Goal: Task Accomplishment & Management: Use online tool/utility

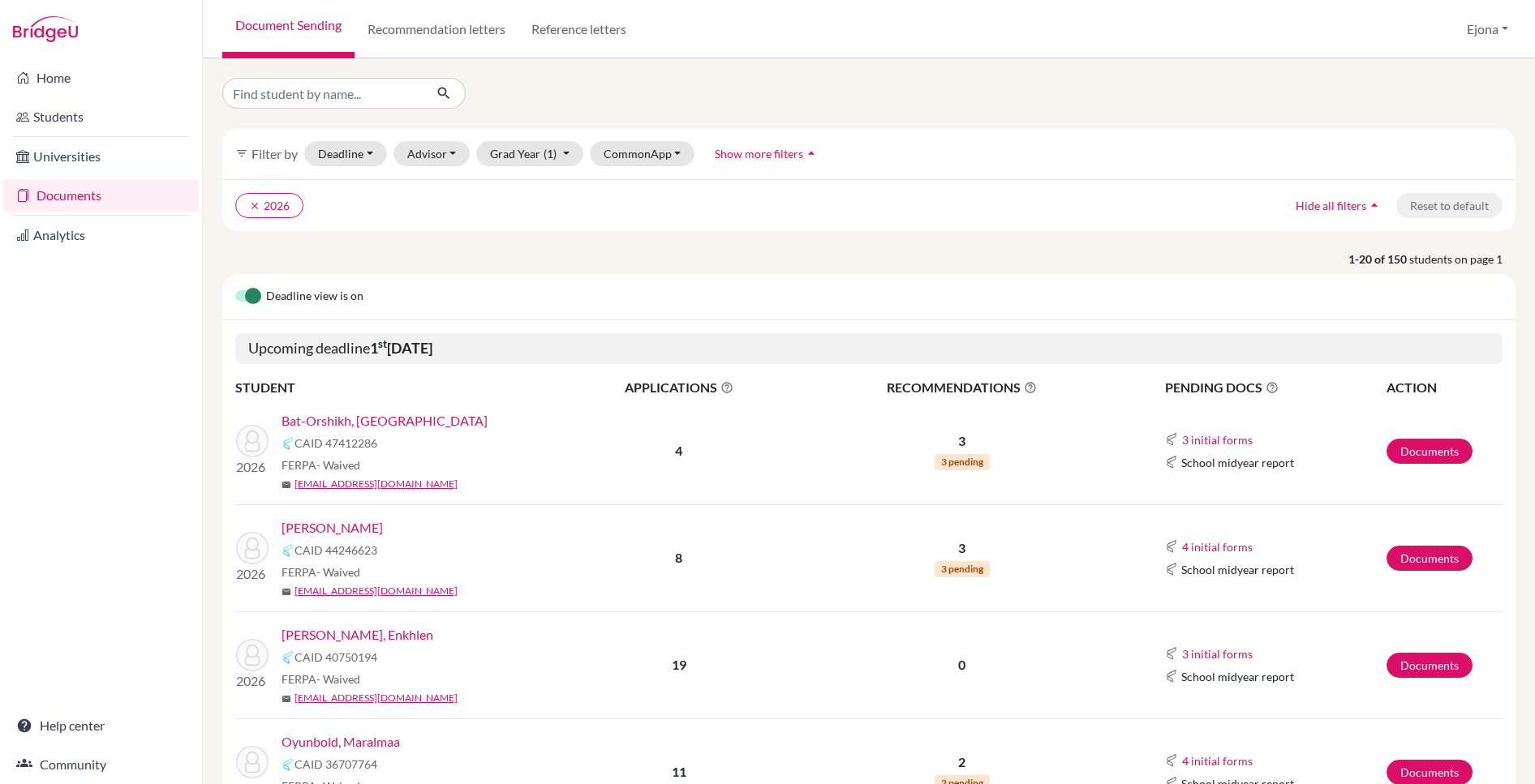
click at [76, 77] on link "Home" at bounding box center [101, 77] width 195 height 32
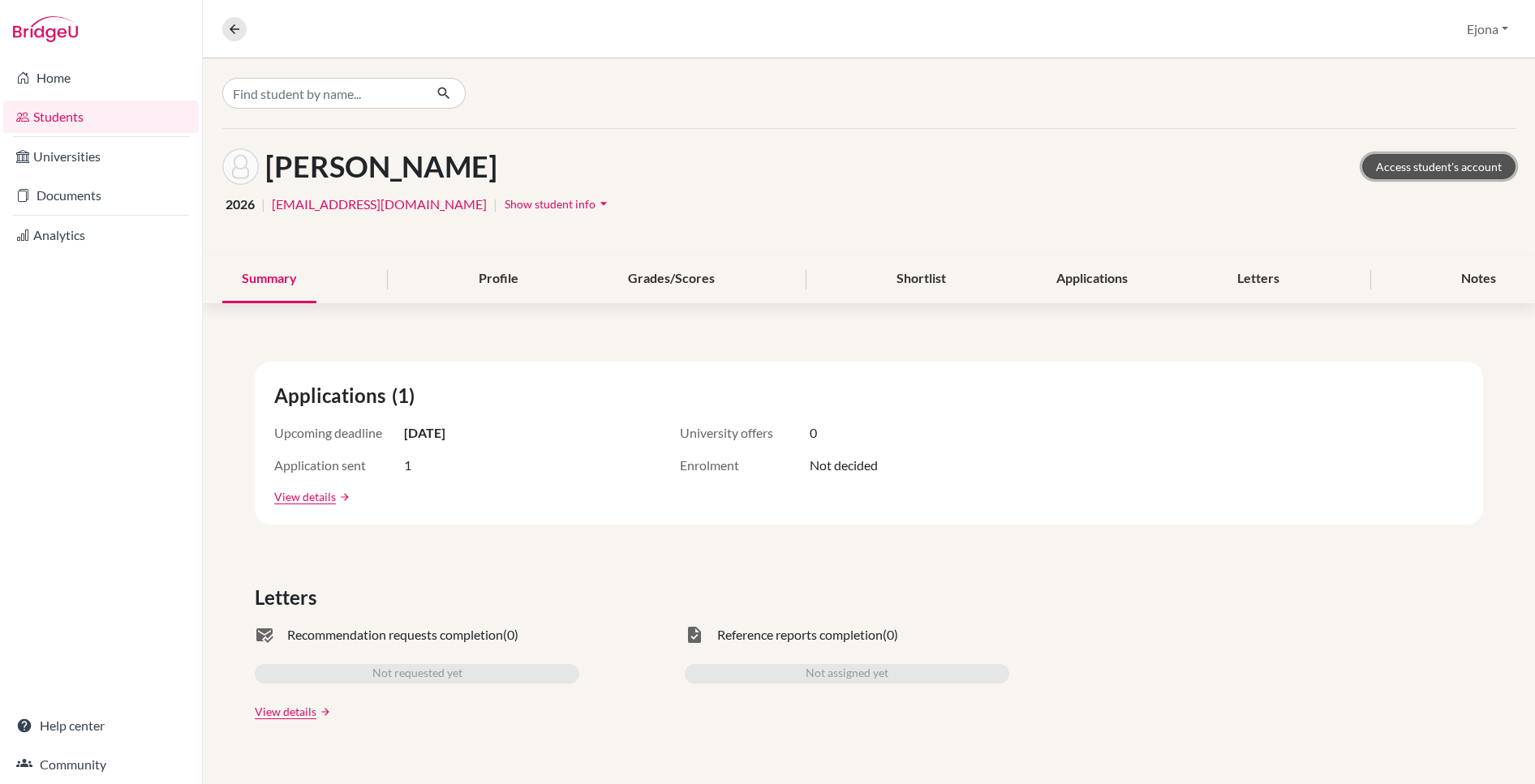
click at [1438, 161] on link "Access student's account" at bounding box center [1439, 166] width 153 height 25
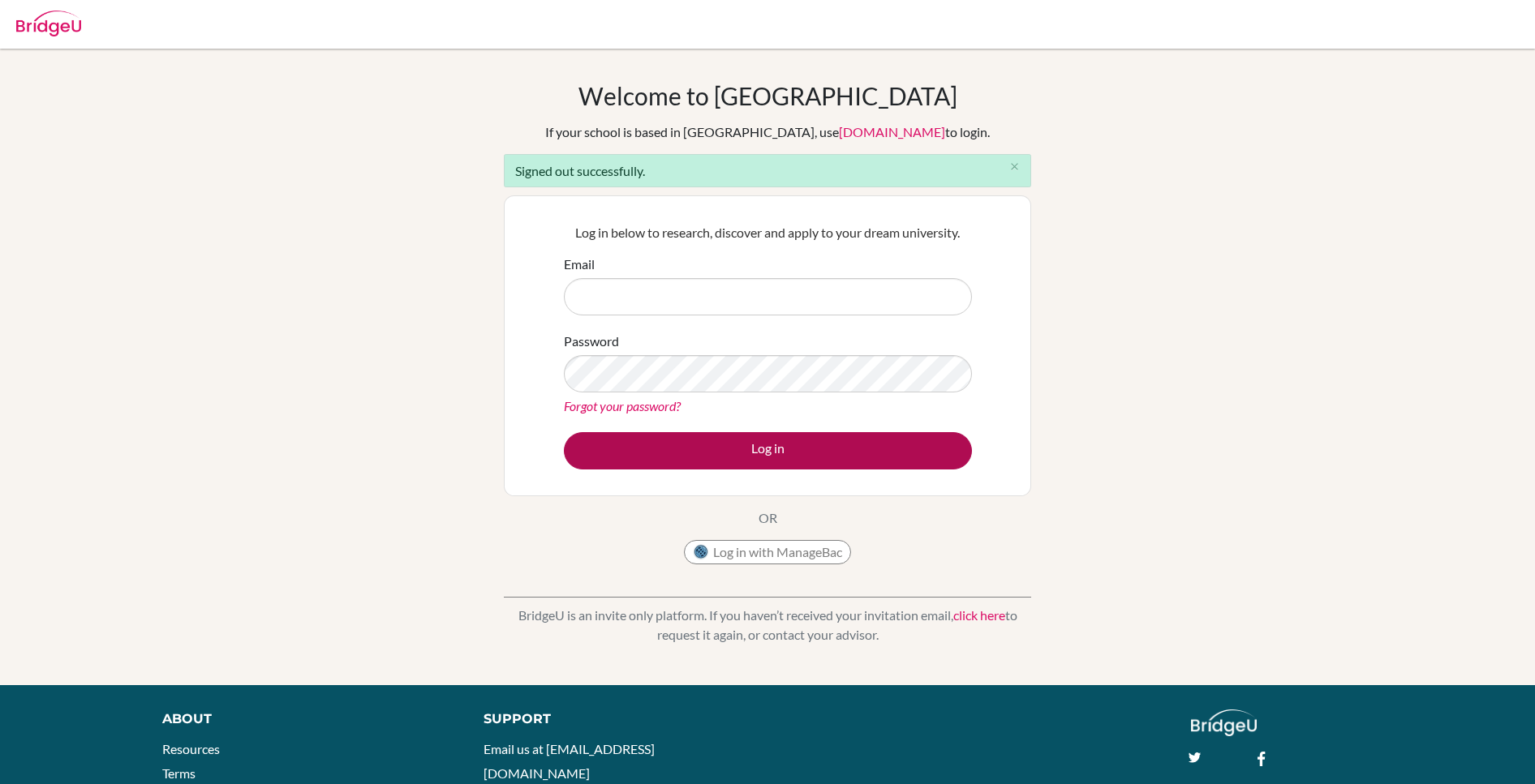
type input "ejona@bridge-u.com"
click at [770, 451] on button "Log in" at bounding box center [768, 451] width 408 height 37
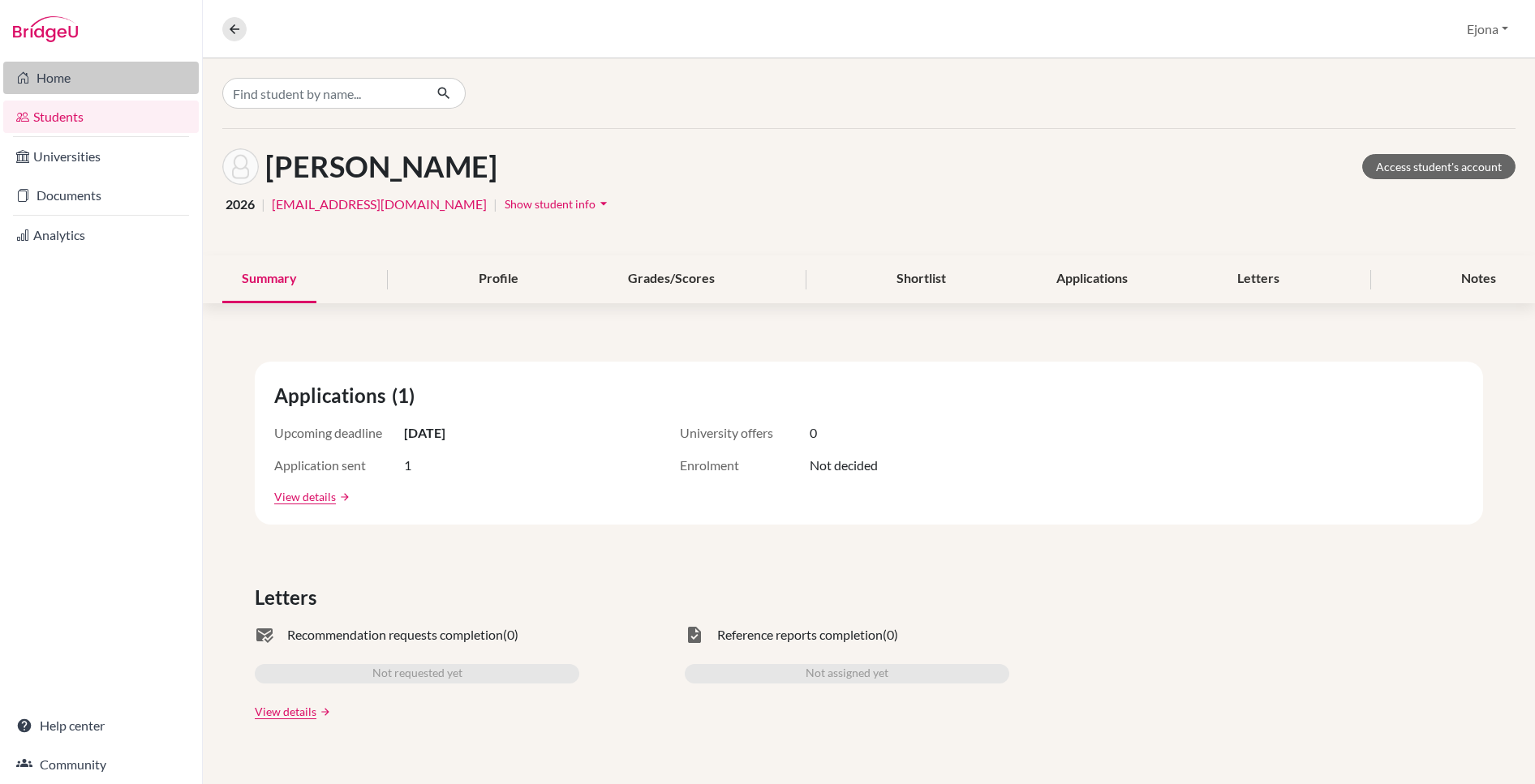
click at [122, 80] on link "Home" at bounding box center [101, 77] width 195 height 32
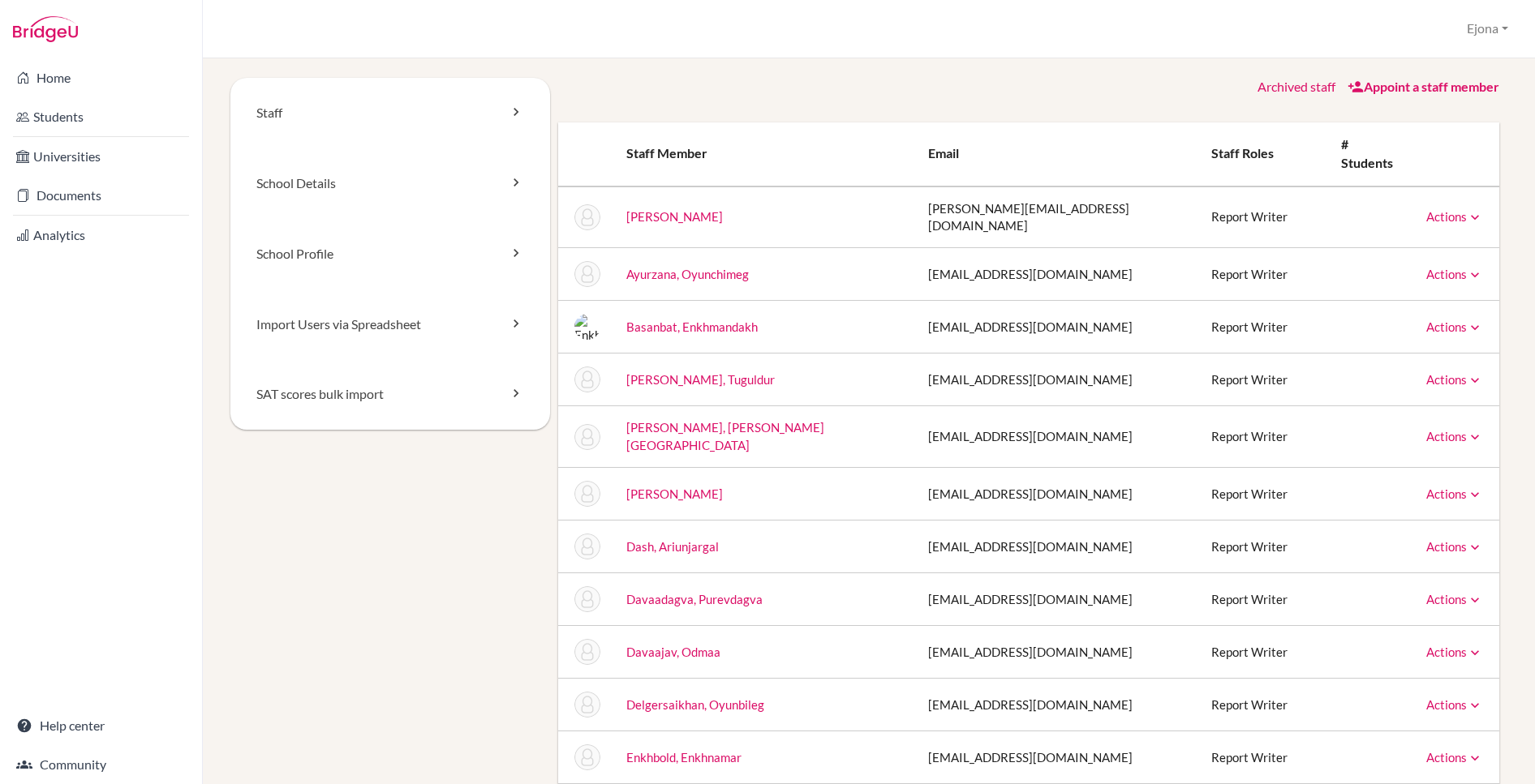
scroll to position [17, 0]
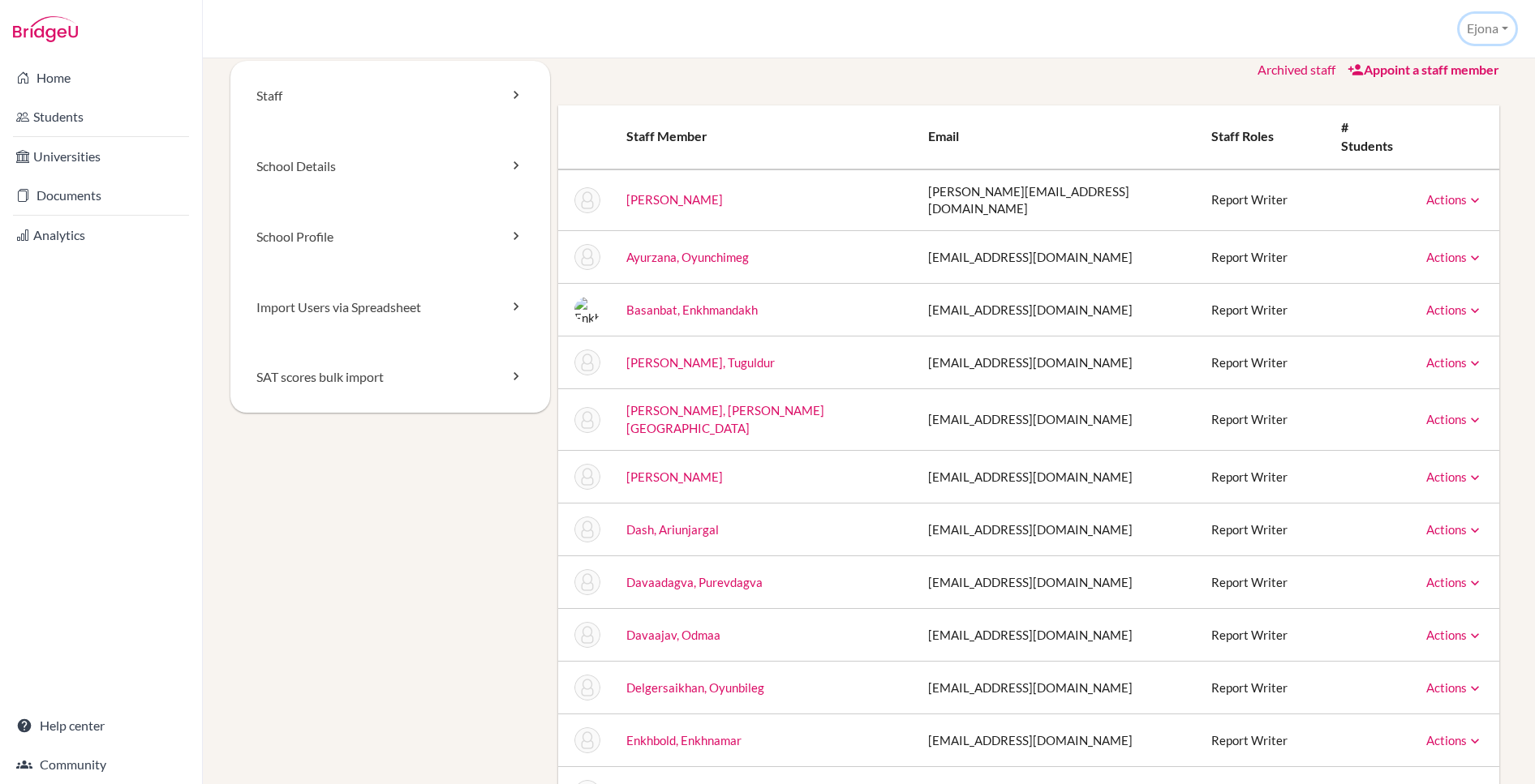
click at [1499, 23] on button "Ejona" at bounding box center [1487, 29] width 56 height 30
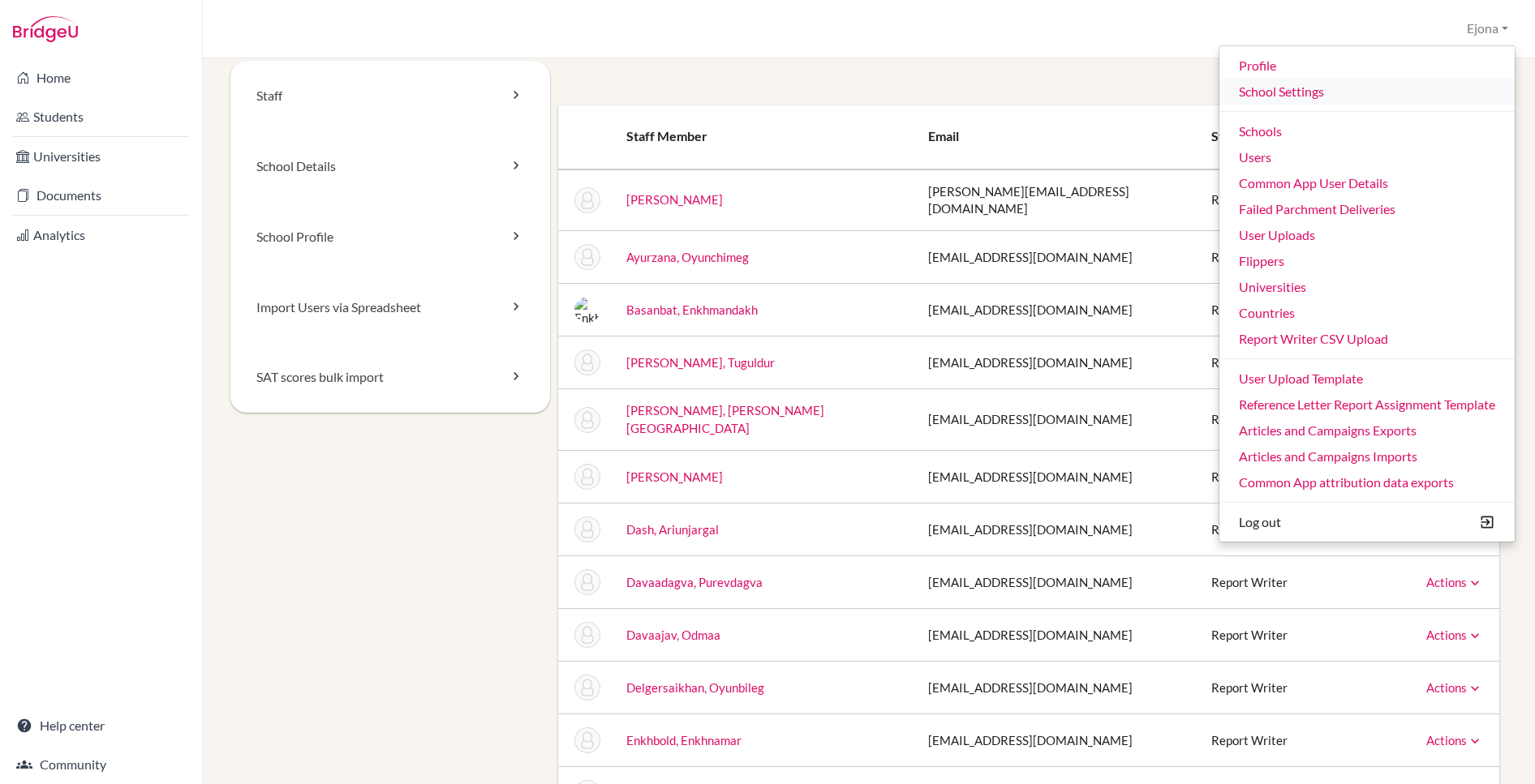
click at [1287, 91] on link "School Settings" at bounding box center [1366, 92] width 295 height 26
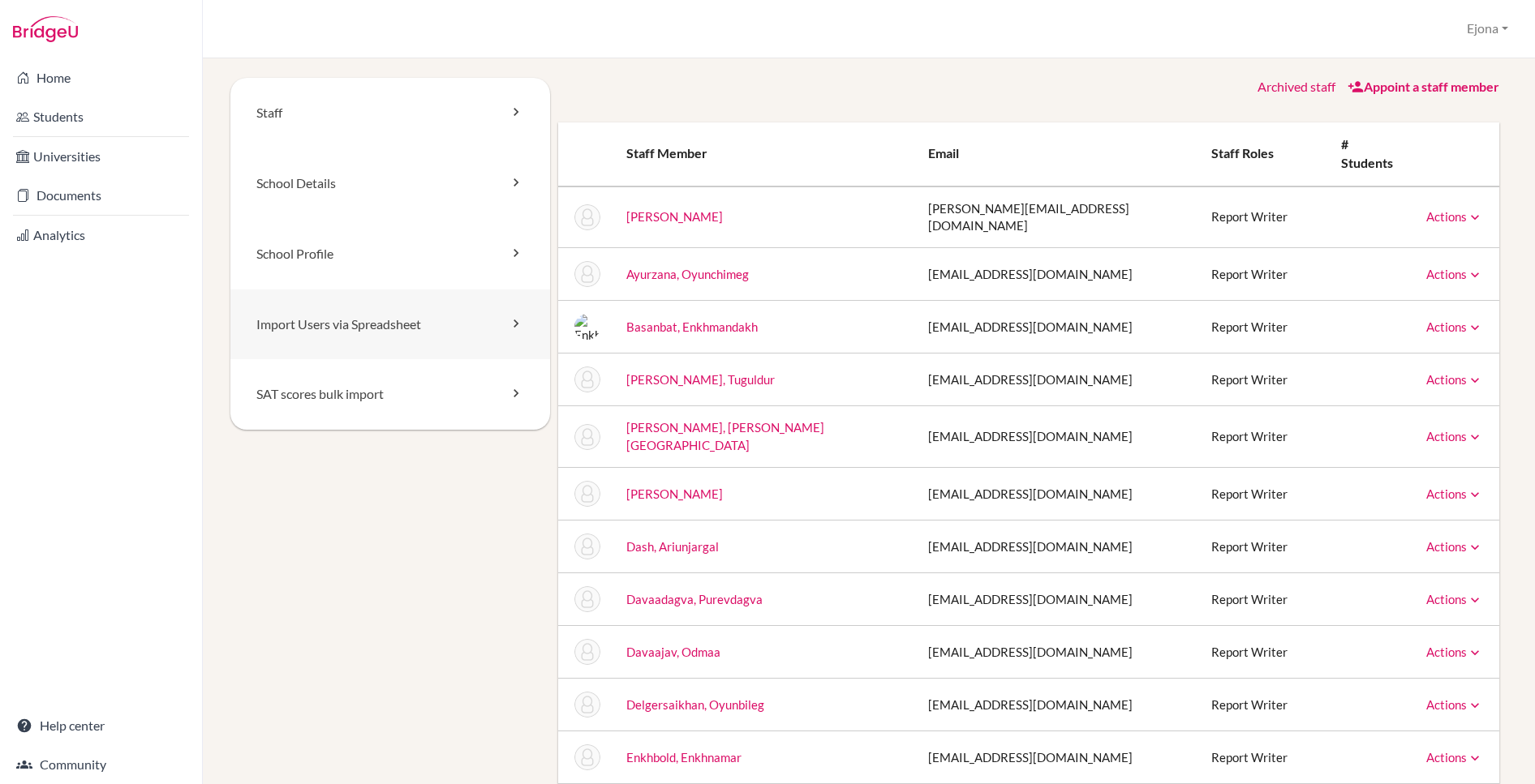
click at [354, 324] on link "Import Users via Spreadsheet" at bounding box center [390, 324] width 320 height 70
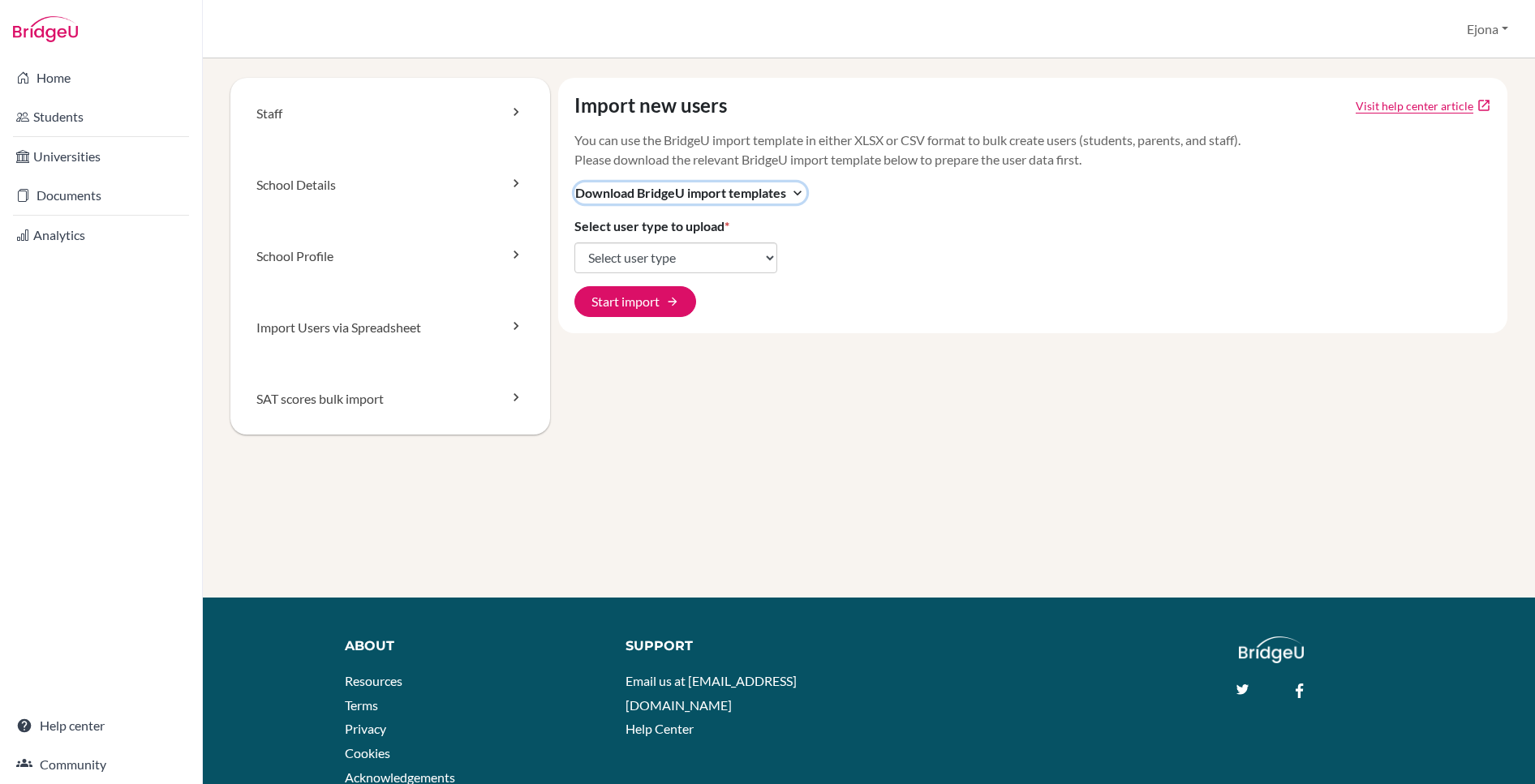
click at [774, 199] on span "Download BridgeU import templates" at bounding box center [680, 193] width 211 height 19
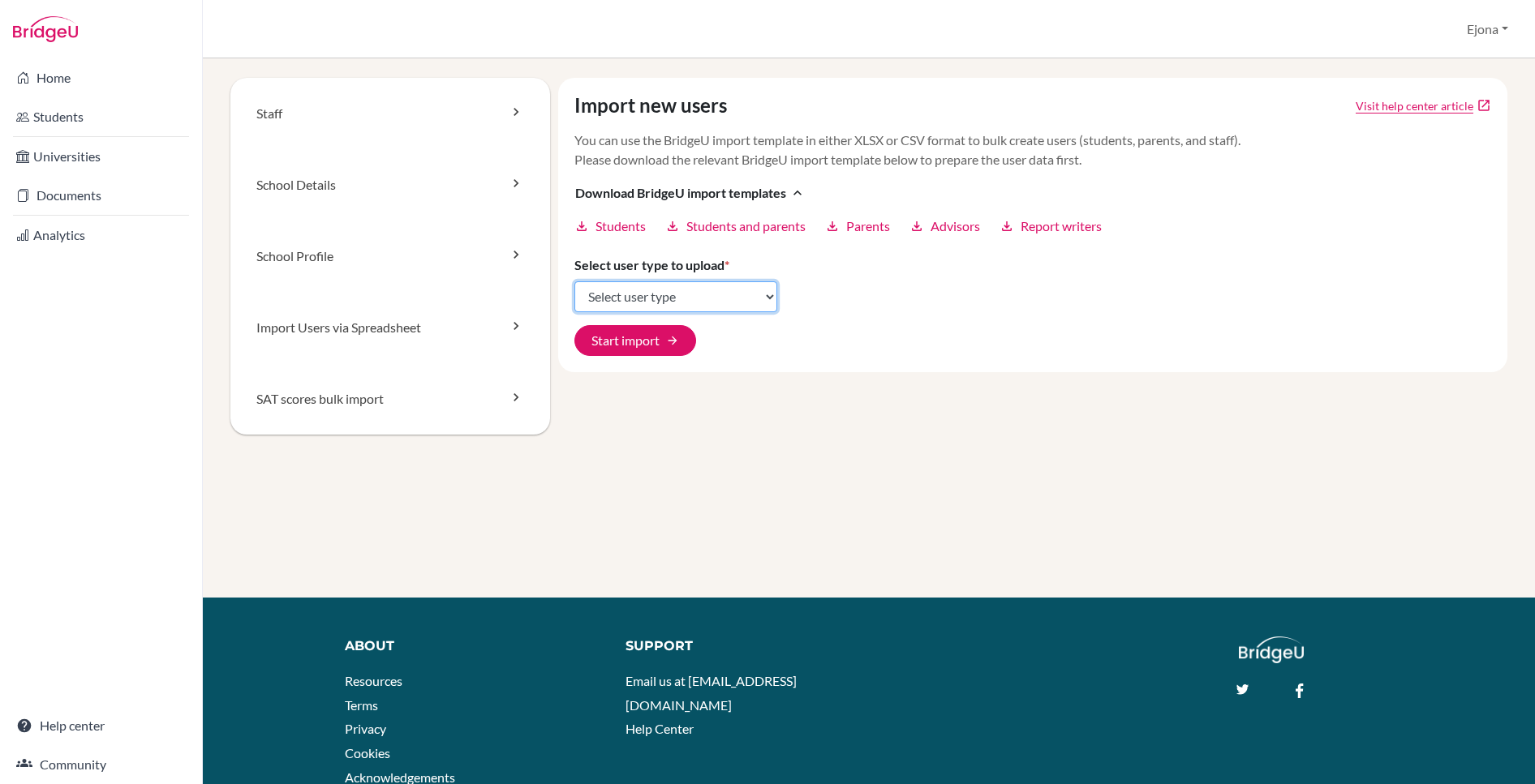
click at [740, 295] on select "Select user type Students Students and parents Parents Advisors Report writers" at bounding box center [675, 296] width 202 height 30
click at [83, 238] on link "Analytics" at bounding box center [101, 234] width 195 height 32
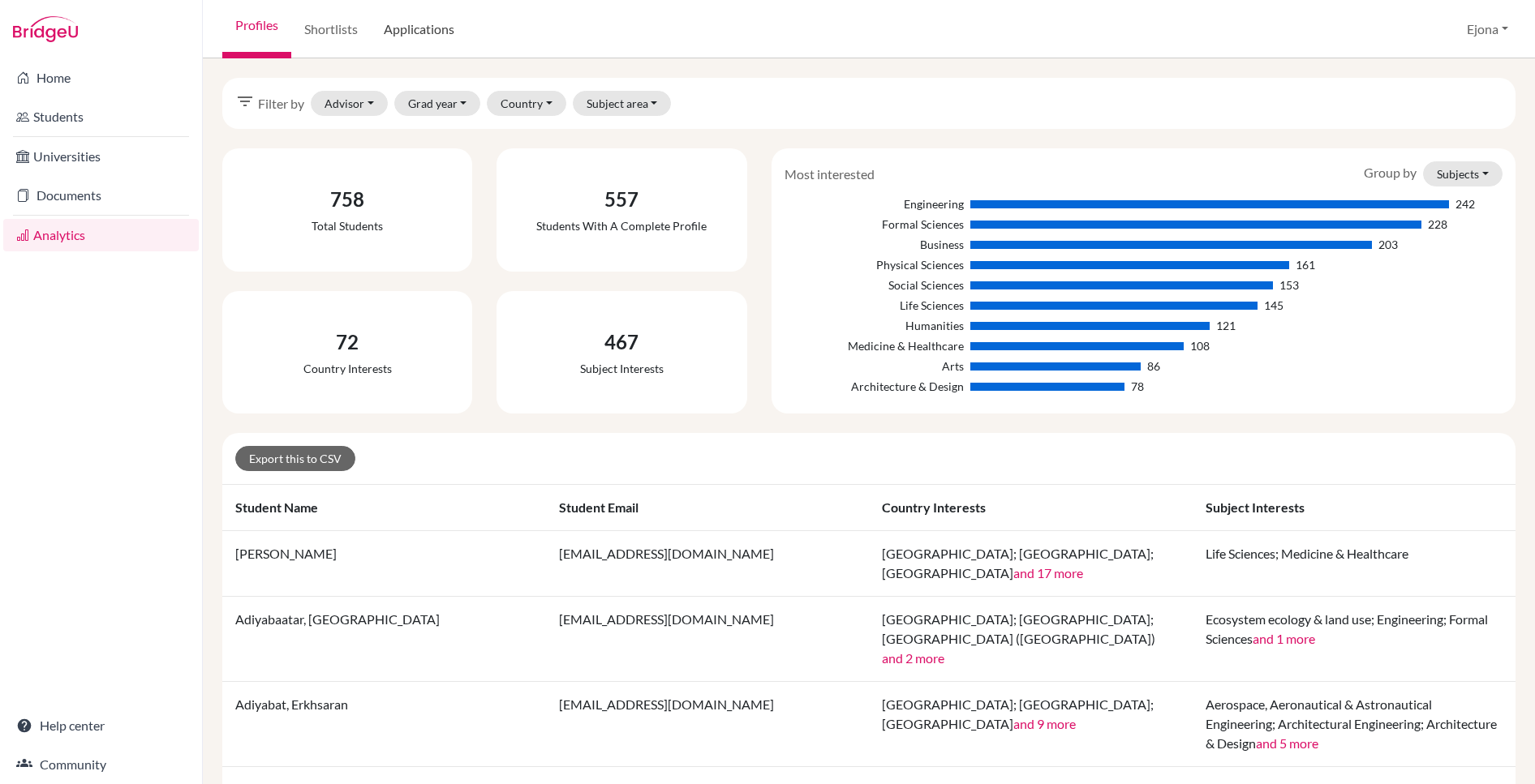
click at [421, 32] on link "Applications" at bounding box center [419, 29] width 96 height 58
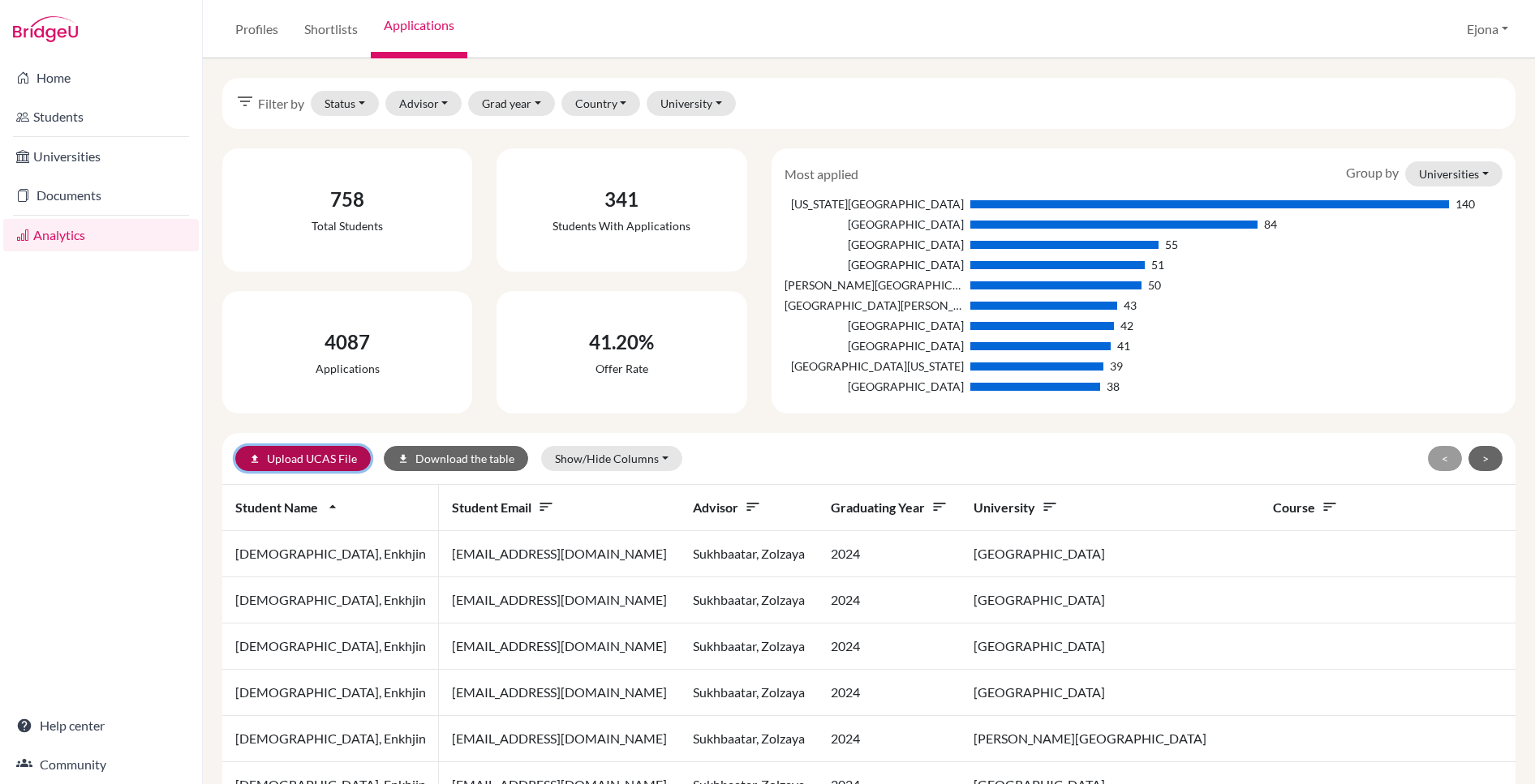
click at [325, 452] on link "upload Upload UCAS File" at bounding box center [303, 458] width 136 height 25
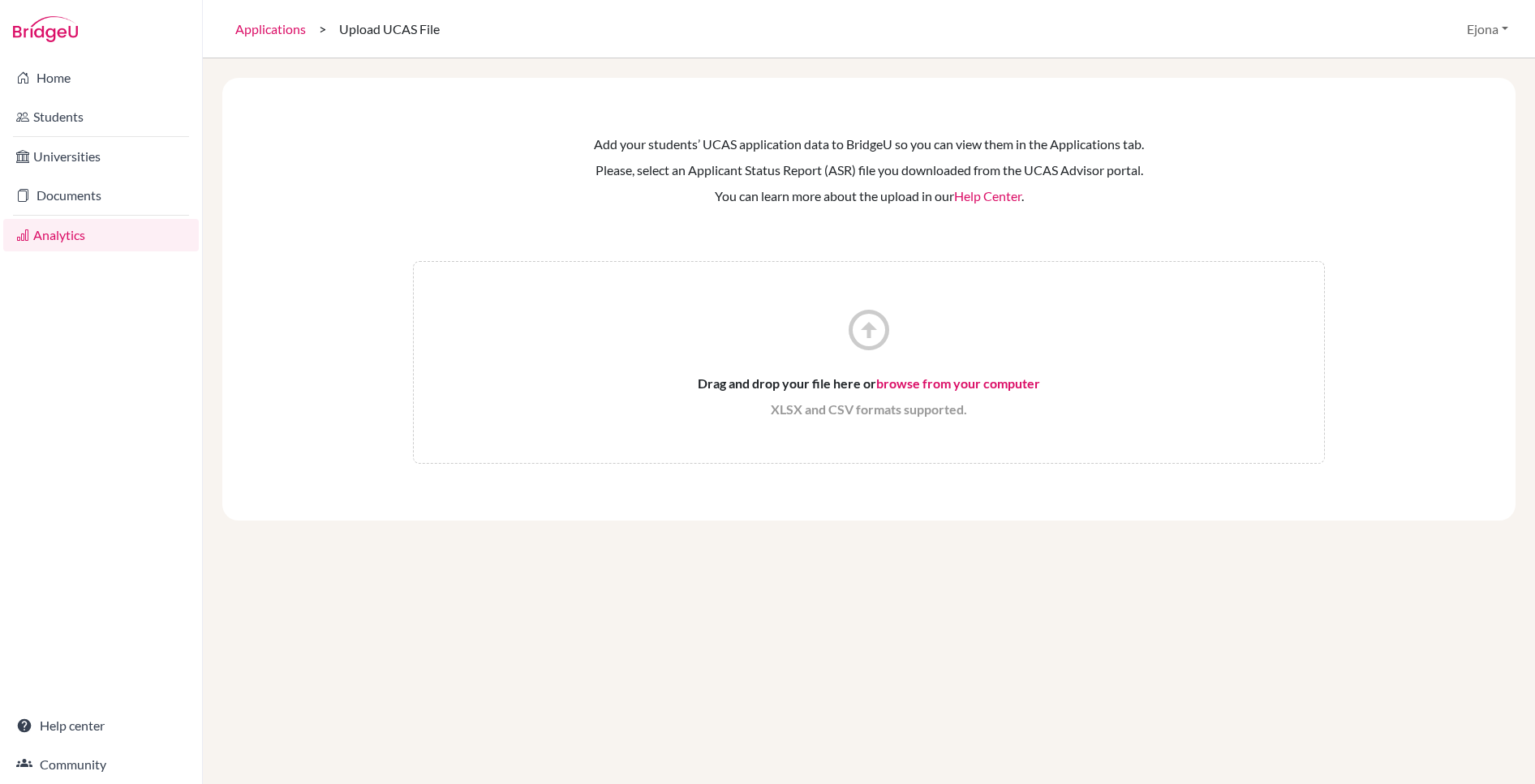
click at [288, 30] on link "Applications" at bounding box center [270, 29] width 96 height 58
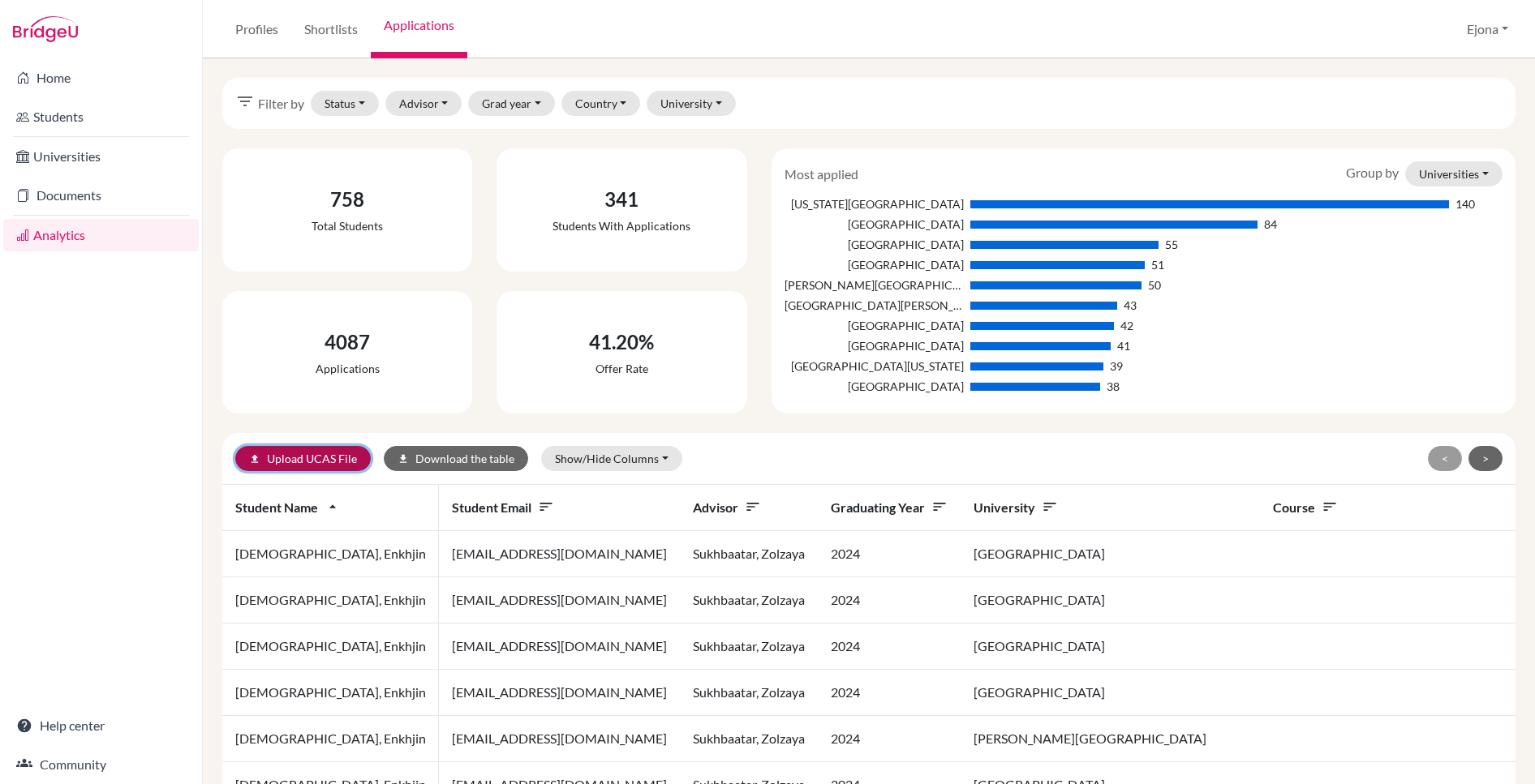
click at [332, 454] on link "upload Upload UCAS File" at bounding box center [303, 458] width 136 height 25
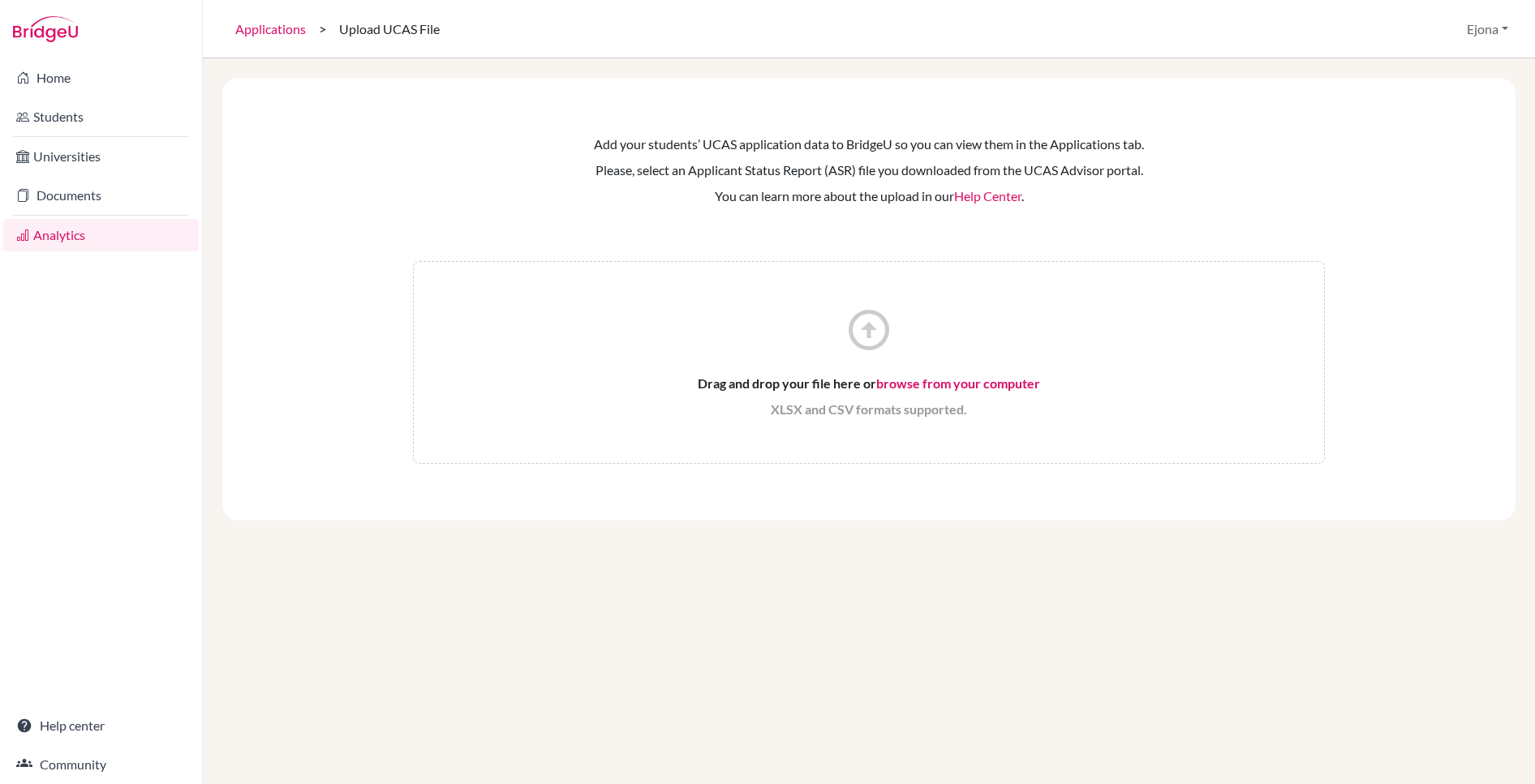
click at [336, 452] on div "Add your students’ UCAS application data to BridgeU so you can view them in the…" at bounding box center [869, 299] width 1215 height 365
click at [294, 30] on link "Applications" at bounding box center [270, 29] width 96 height 58
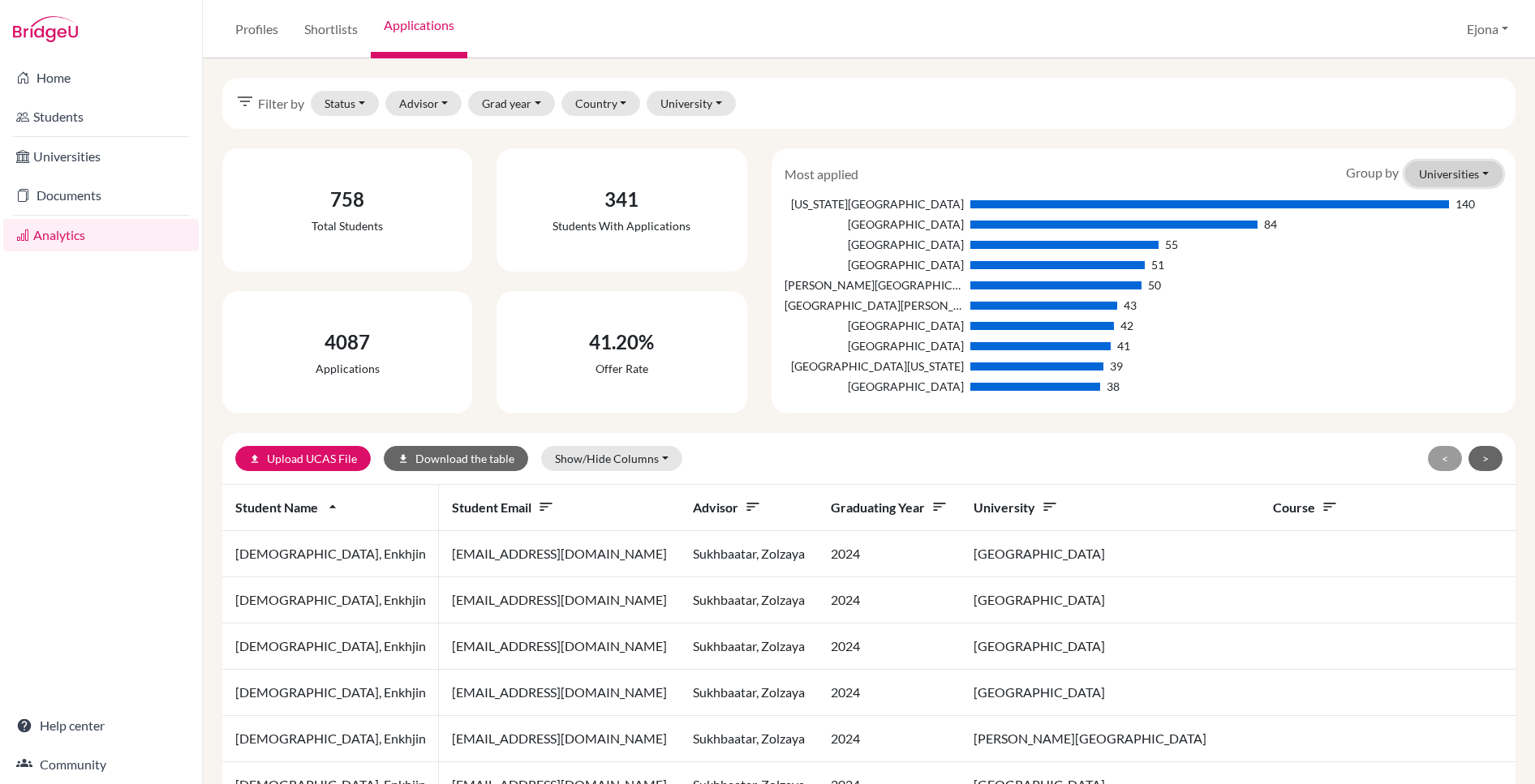
click at [1454, 164] on button "Universities" at bounding box center [1453, 174] width 97 height 25
click at [1415, 237] on button "Courses" at bounding box center [1437, 234] width 129 height 26
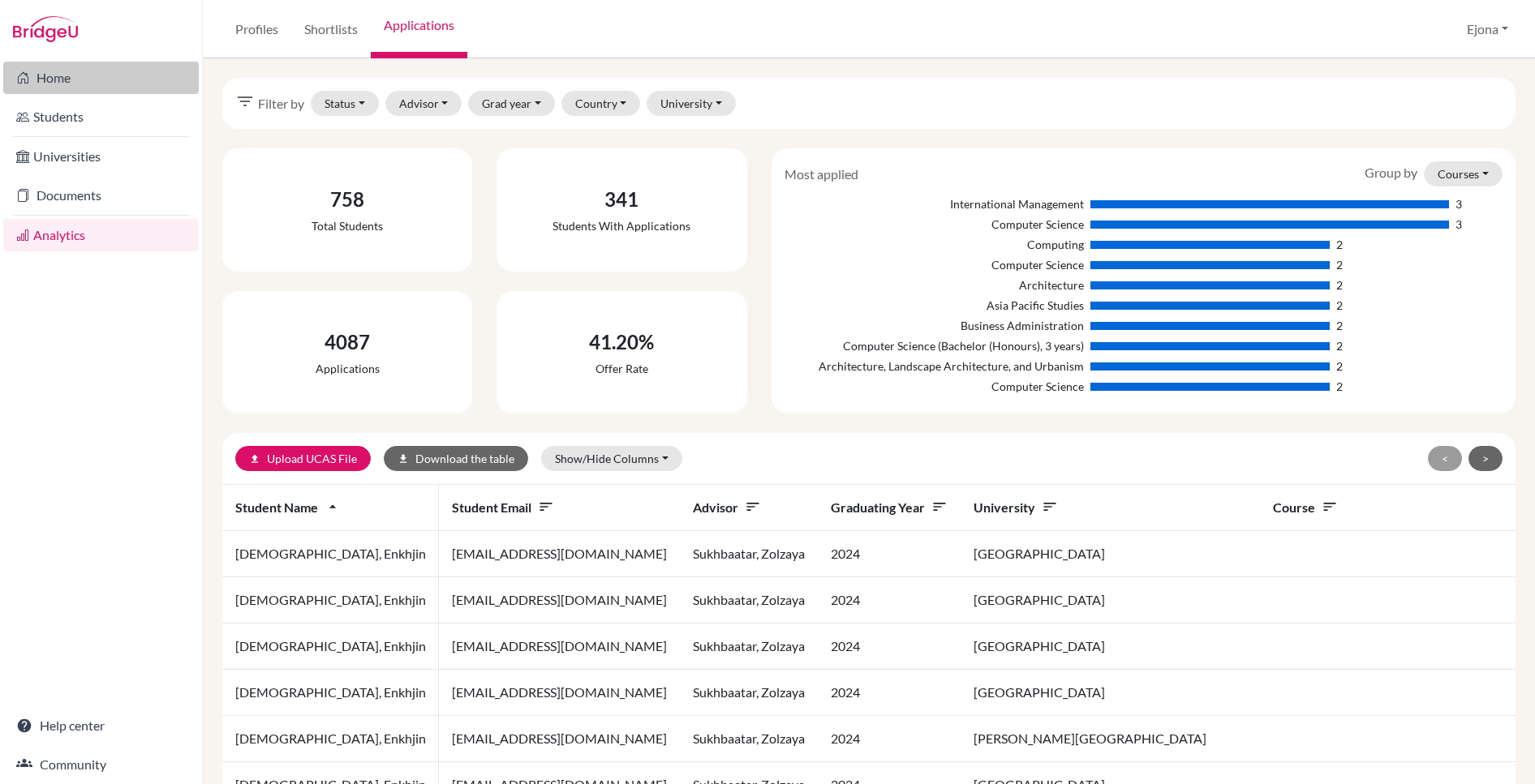
click at [96, 82] on link "Home" at bounding box center [101, 77] width 195 height 32
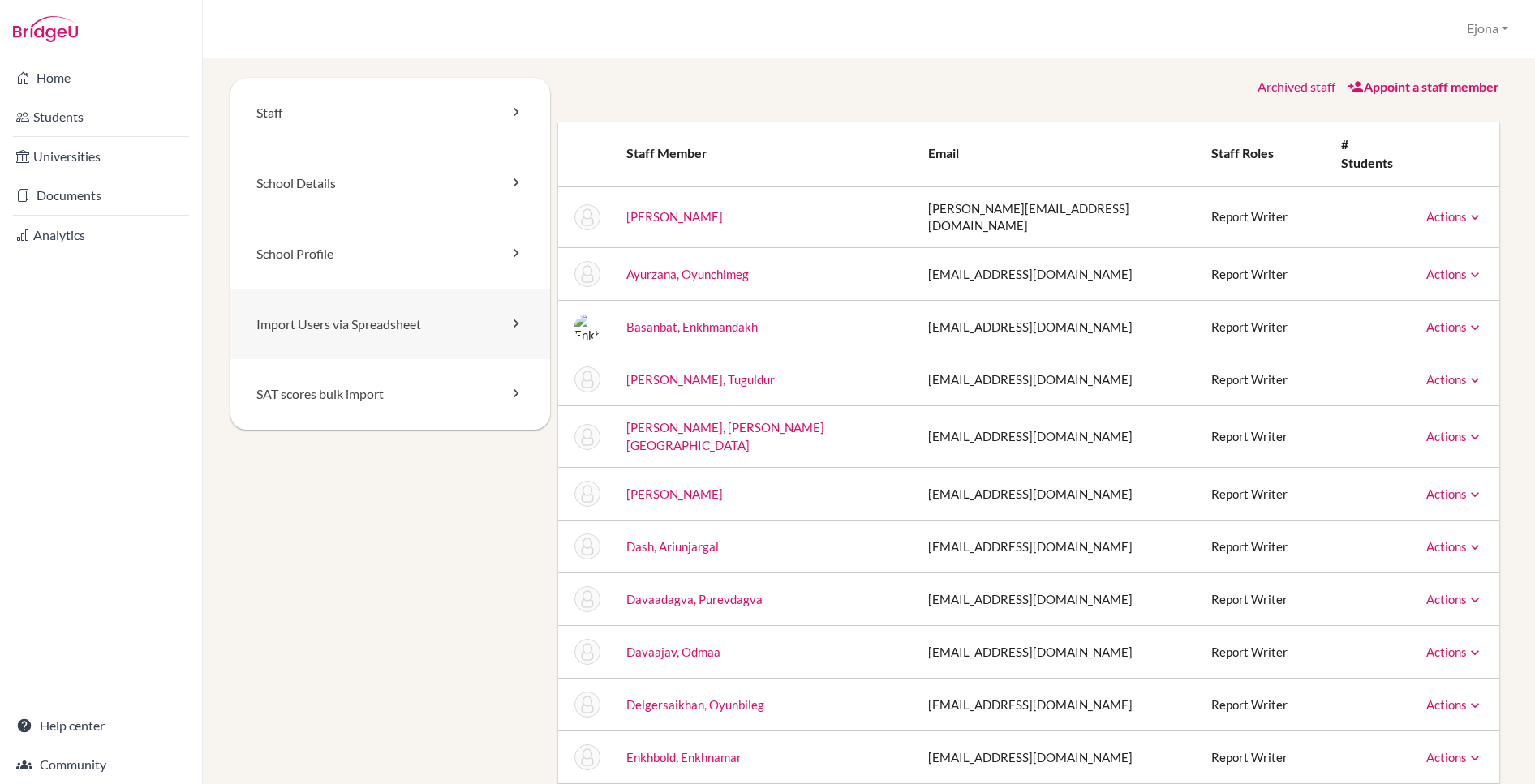
click at [378, 317] on link "Import Users via Spreadsheet" at bounding box center [390, 324] width 320 height 70
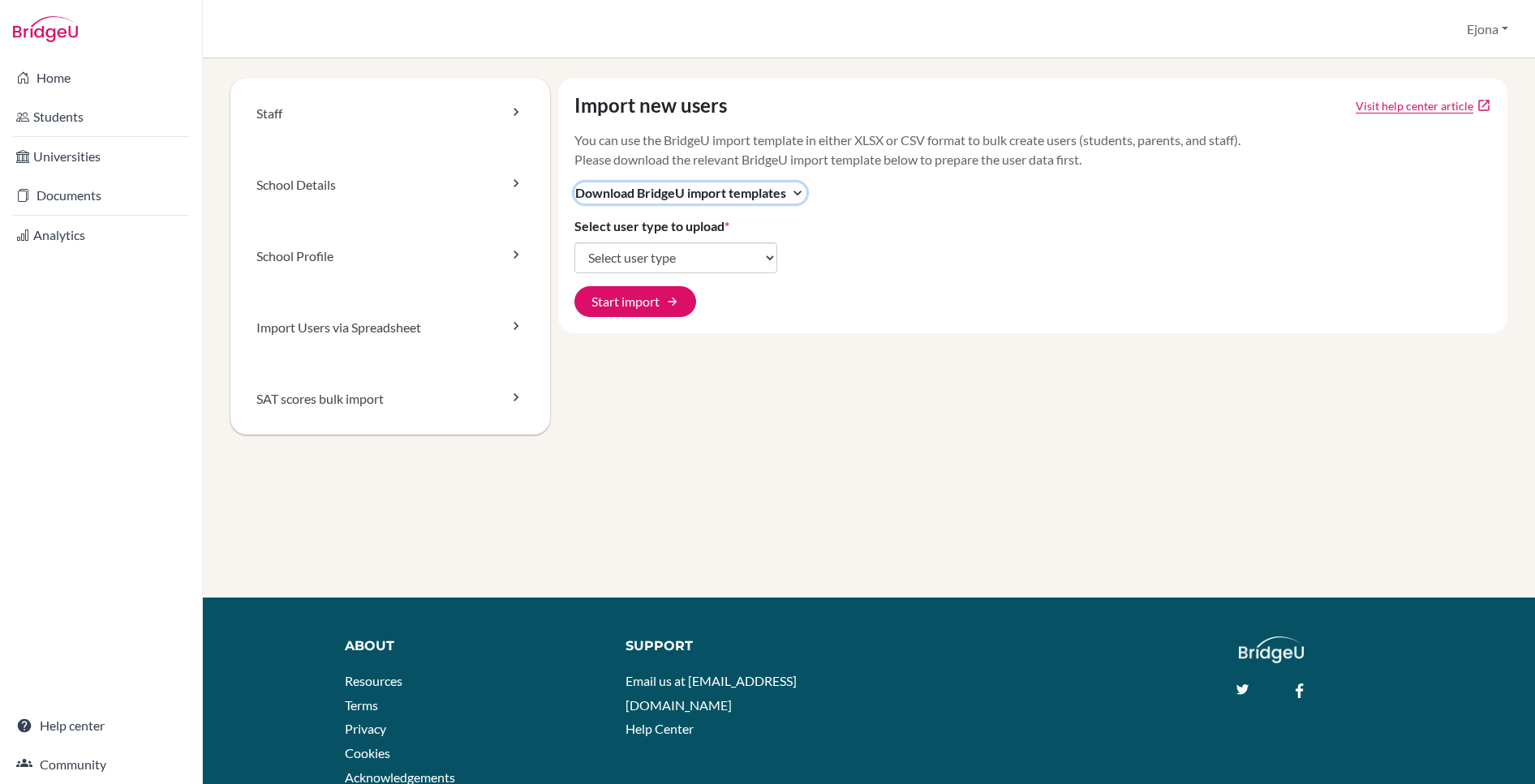
click at [758, 189] on span "Download BridgeU import templates" at bounding box center [680, 193] width 211 height 19
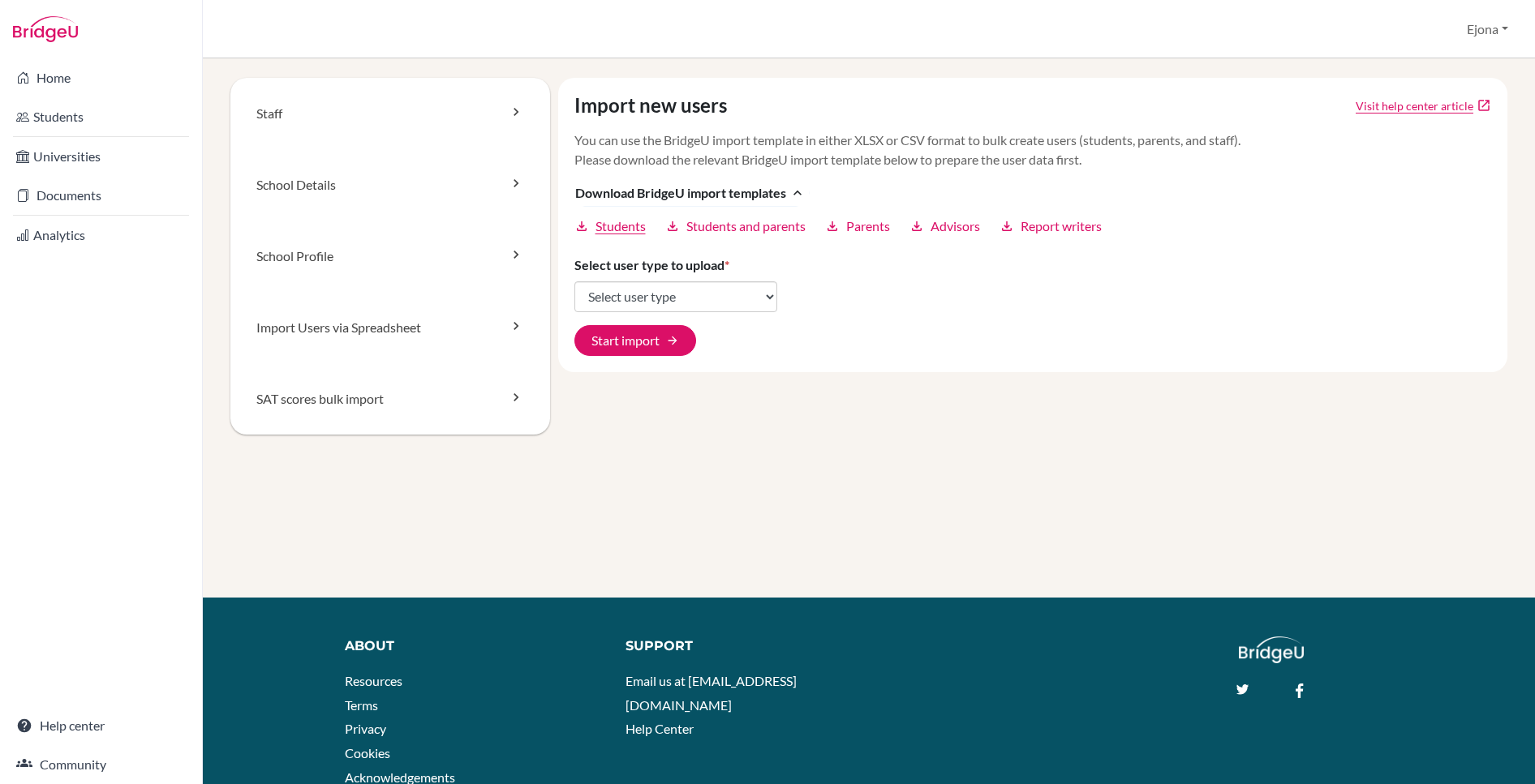
click at [616, 226] on span "Students" at bounding box center [620, 226] width 50 height 19
